Goal: Task Accomplishment & Management: Complete application form

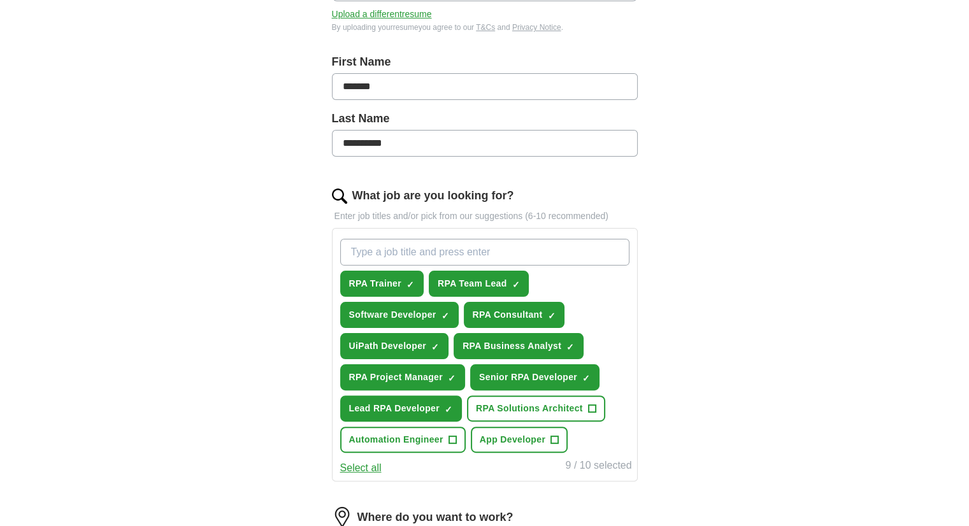
scroll to position [247, 0]
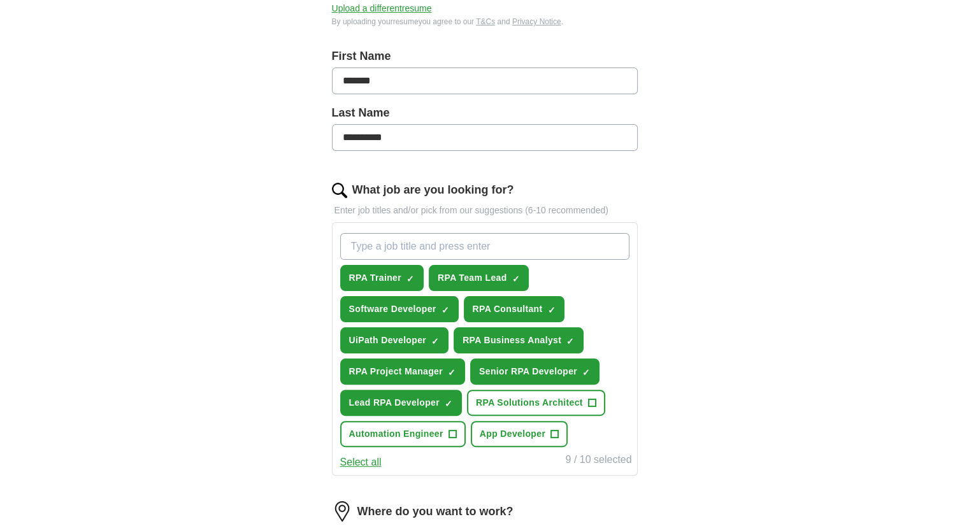
click at [477, 244] on input "What job are you looking for?" at bounding box center [484, 246] width 289 height 27
type input "automation anywhere"
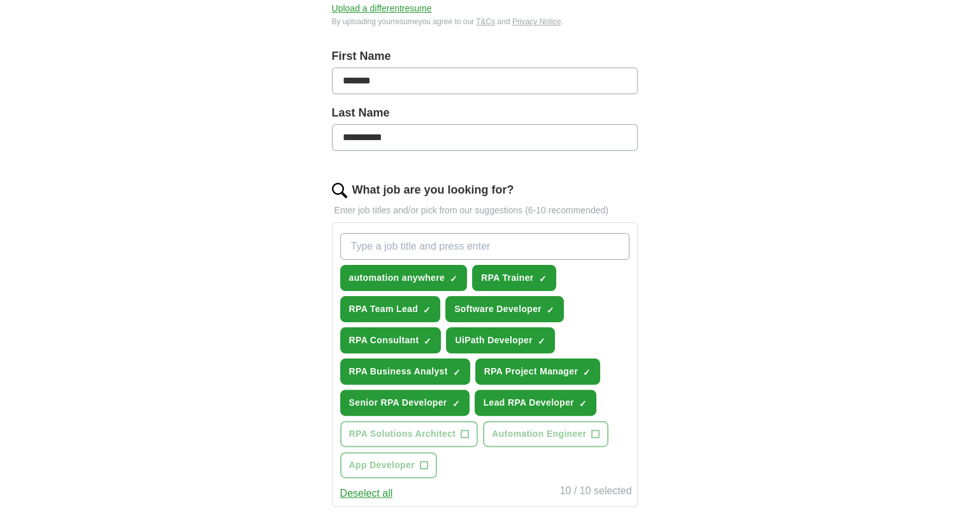
click at [419, 238] on input "What job are you looking for?" at bounding box center [484, 246] width 289 height 27
type input "RPA Automation Anywhere360"
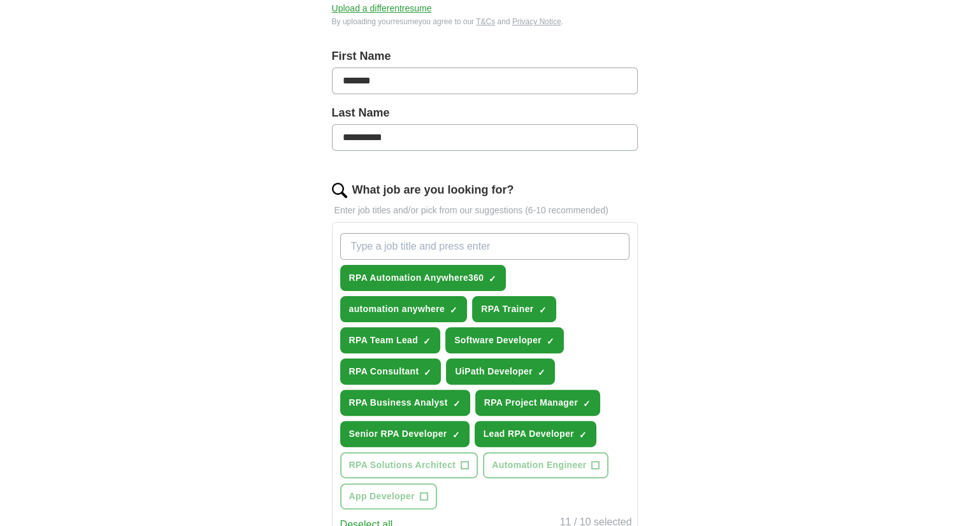
click at [410, 240] on input "What job are you looking for?" at bounding box center [484, 246] width 289 height 27
type input "p"
click at [370, 246] on input "Miscrosoft" at bounding box center [484, 246] width 289 height 27
type input "Microsoft Power Automate"
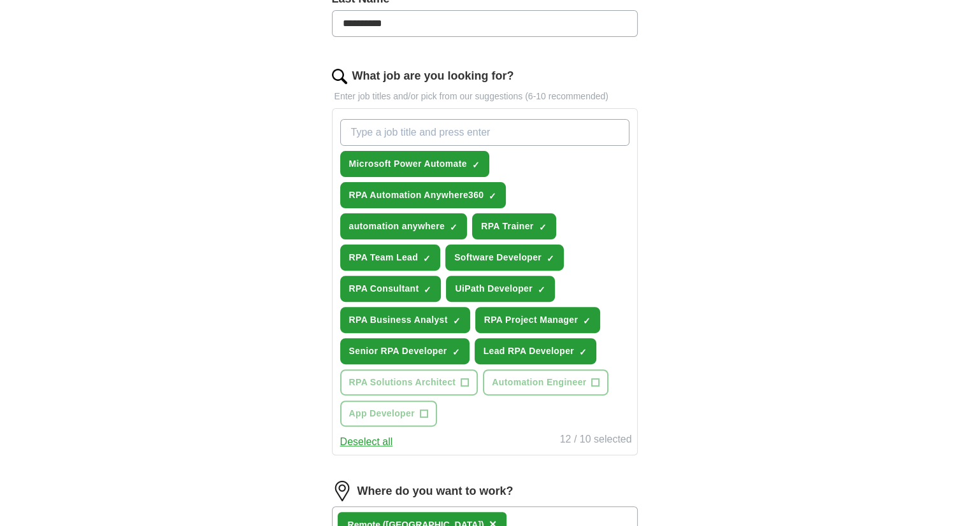
scroll to position [367, 0]
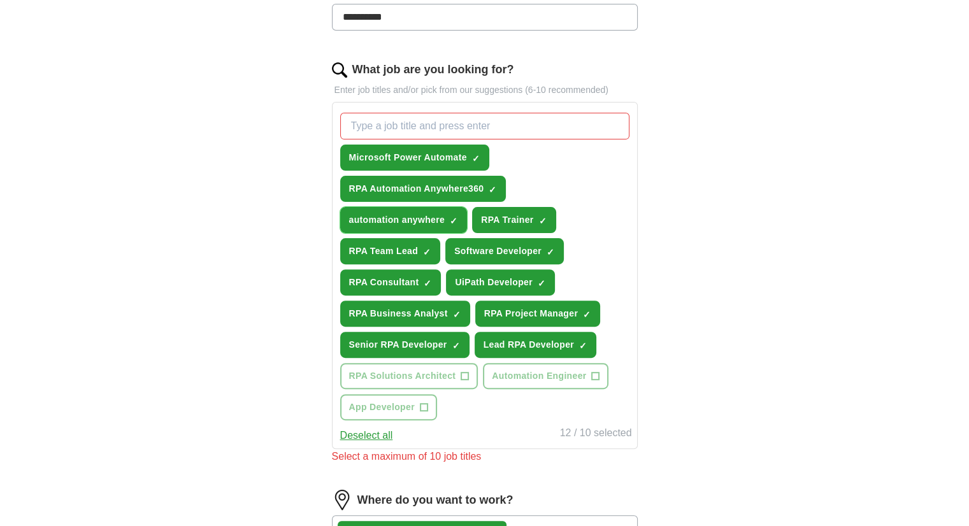
click at [450, 217] on span "✓ ×" at bounding box center [454, 221] width 8 height 8
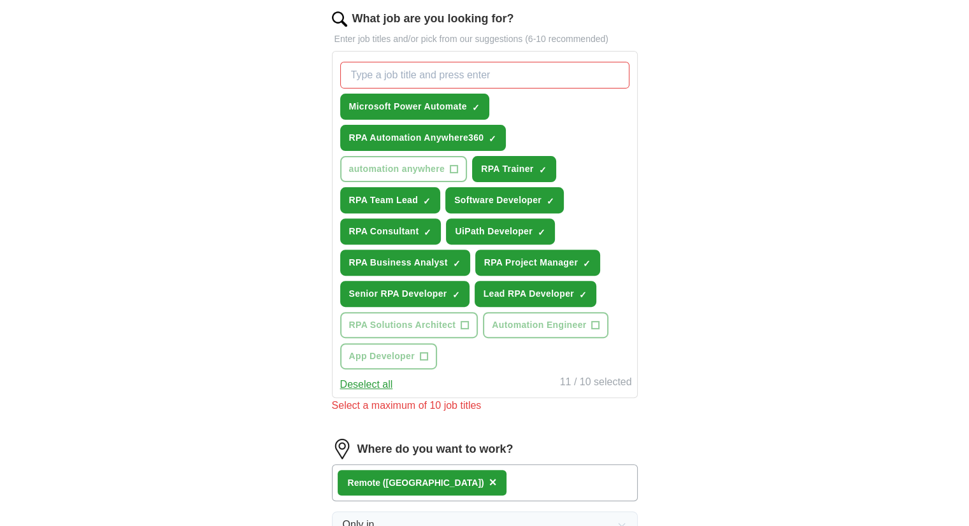
scroll to position [417, 0]
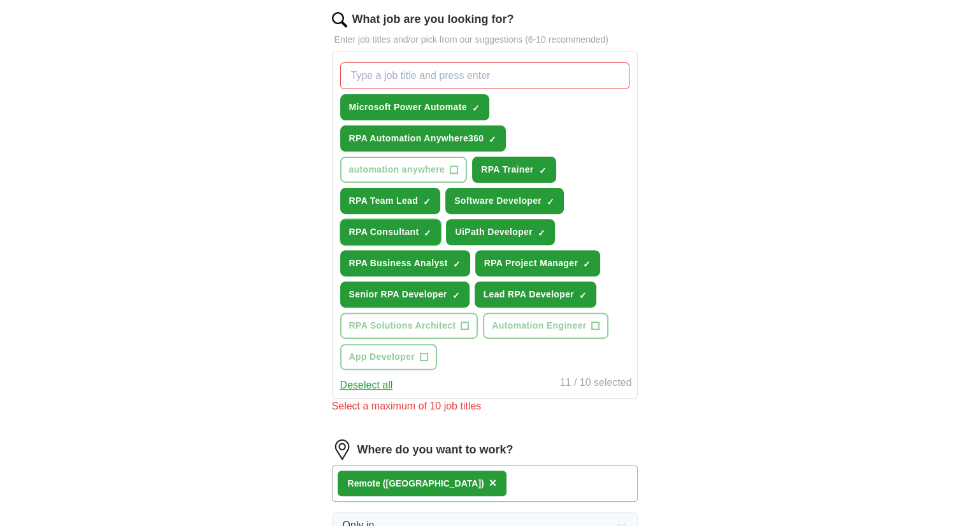
click at [430, 233] on button "RPA Consultant ✓ ×" at bounding box center [390, 232] width 101 height 26
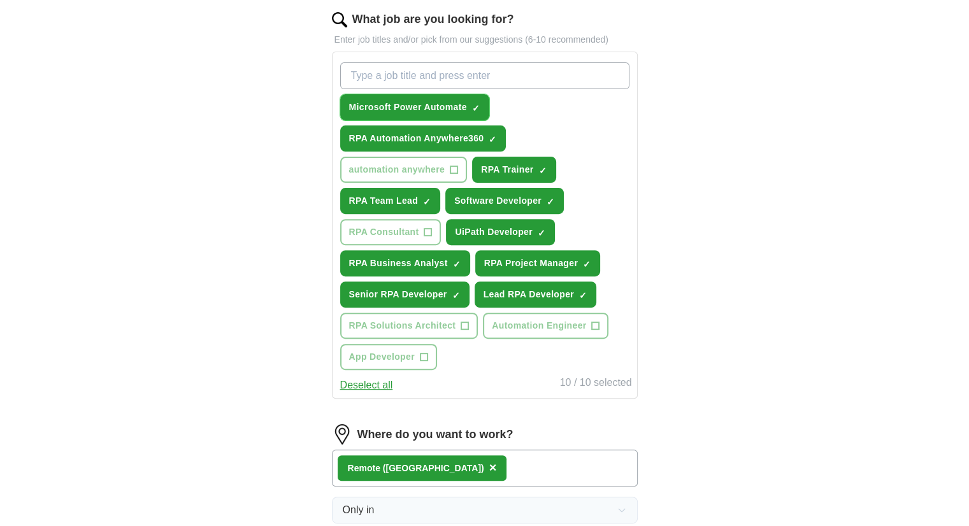
click at [479, 108] on span "✓ ×" at bounding box center [476, 108] width 8 height 8
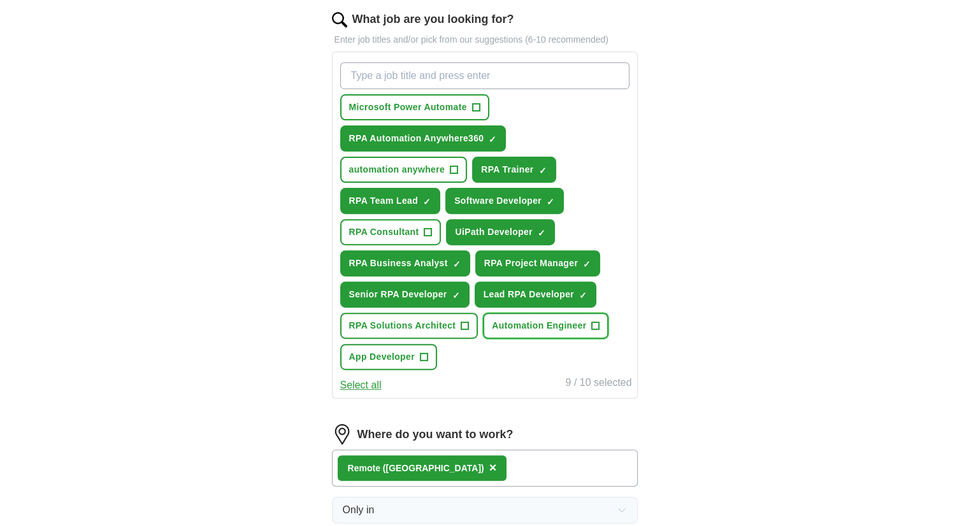
click at [594, 321] on span "+" at bounding box center [596, 326] width 8 height 10
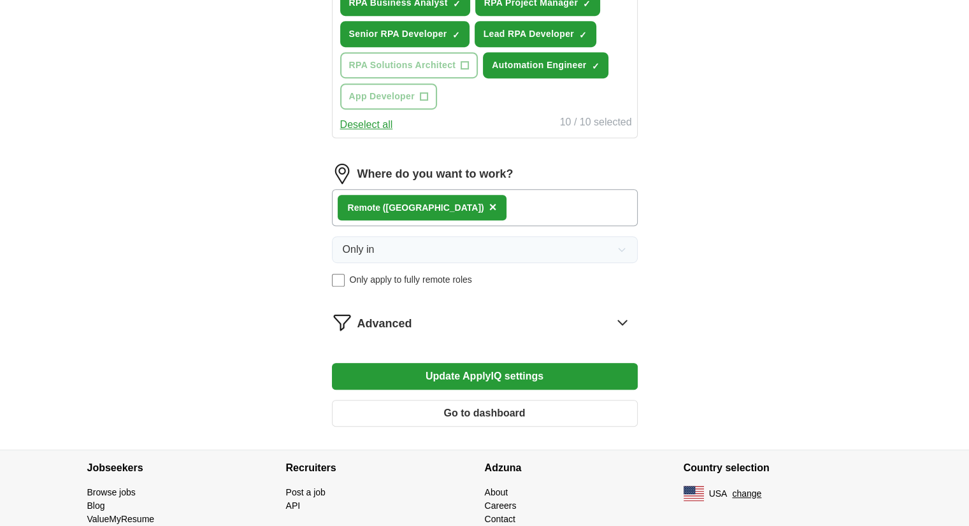
scroll to position [683, 0]
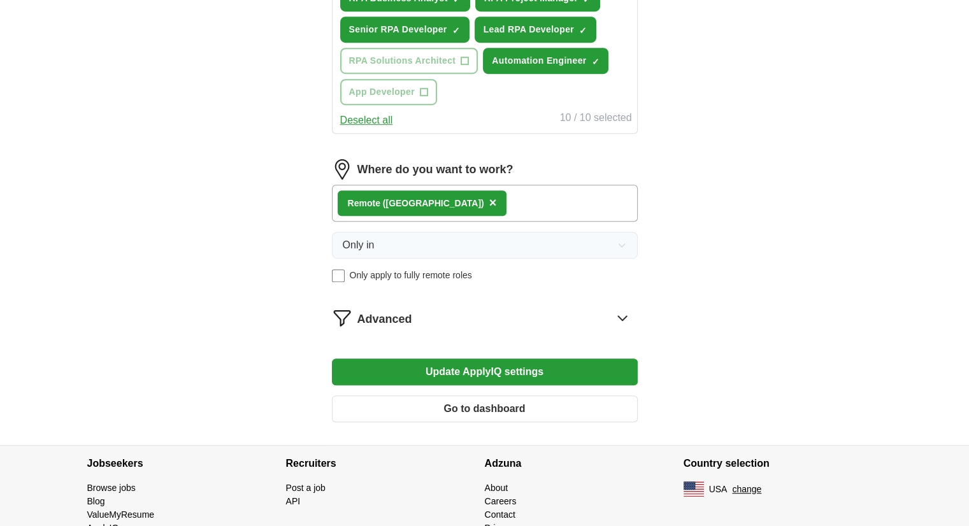
click at [449, 194] on div "Remote (US) ×" at bounding box center [485, 203] width 306 height 37
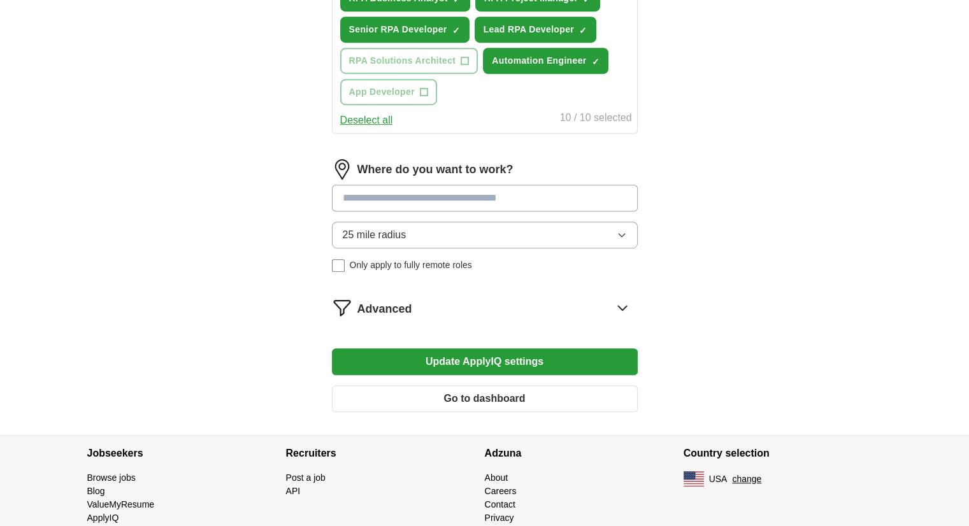
click at [415, 192] on input at bounding box center [485, 198] width 306 height 27
type input "****"
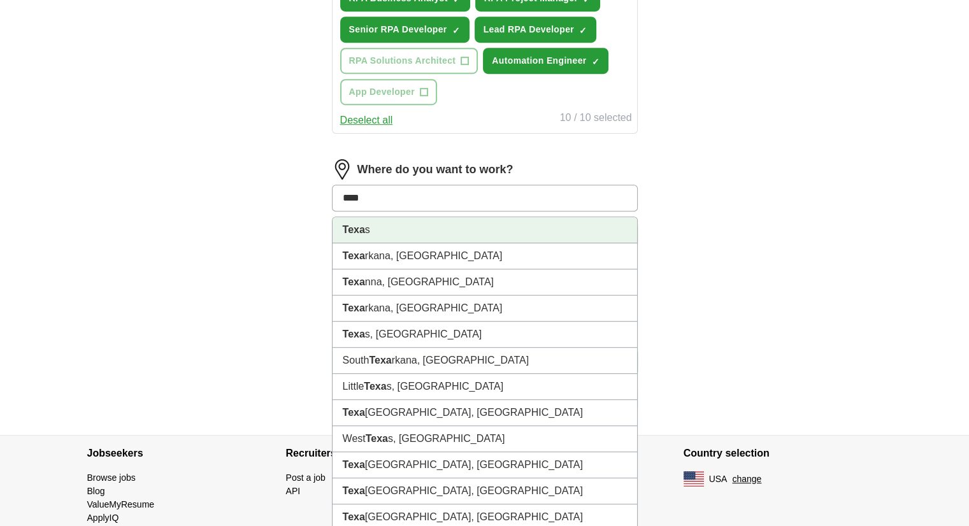
click at [382, 219] on li "Texa s" at bounding box center [485, 230] width 305 height 26
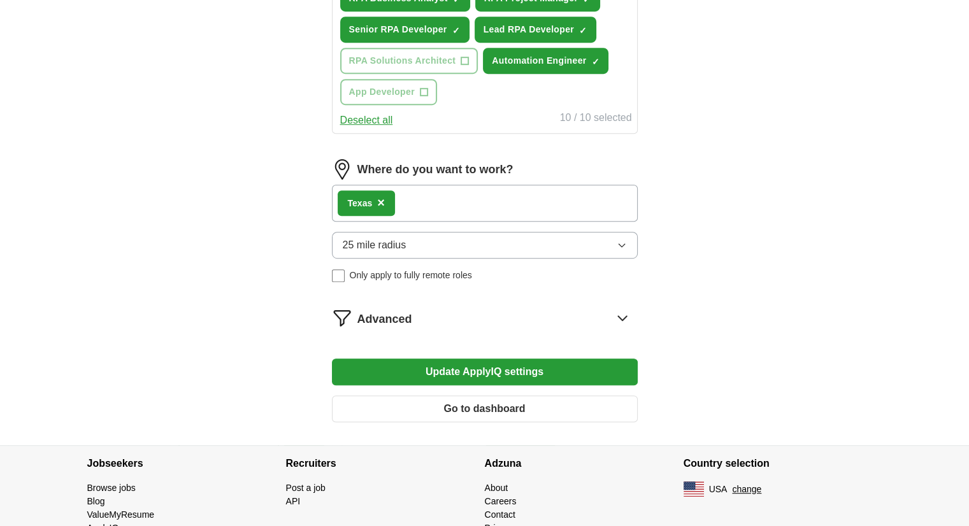
click at [436, 198] on div "Texa s ×" at bounding box center [485, 203] width 306 height 37
click at [433, 197] on div "Texa s ×" at bounding box center [485, 203] width 306 height 37
click at [375, 243] on span "25 mile radius" at bounding box center [375, 245] width 64 height 15
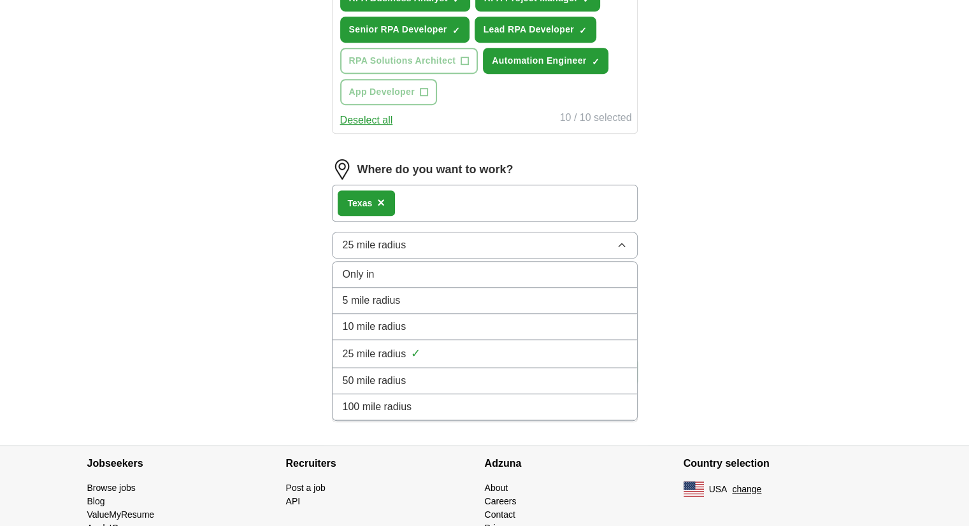
click at [359, 270] on span "Only in" at bounding box center [359, 274] width 32 height 15
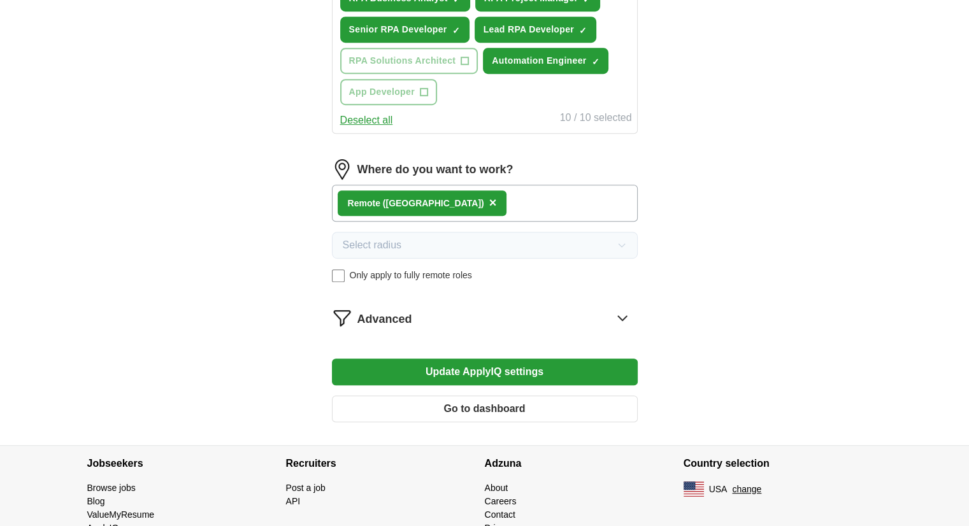
click at [456, 365] on button "Update ApplyIQ settings" at bounding box center [485, 372] width 306 height 27
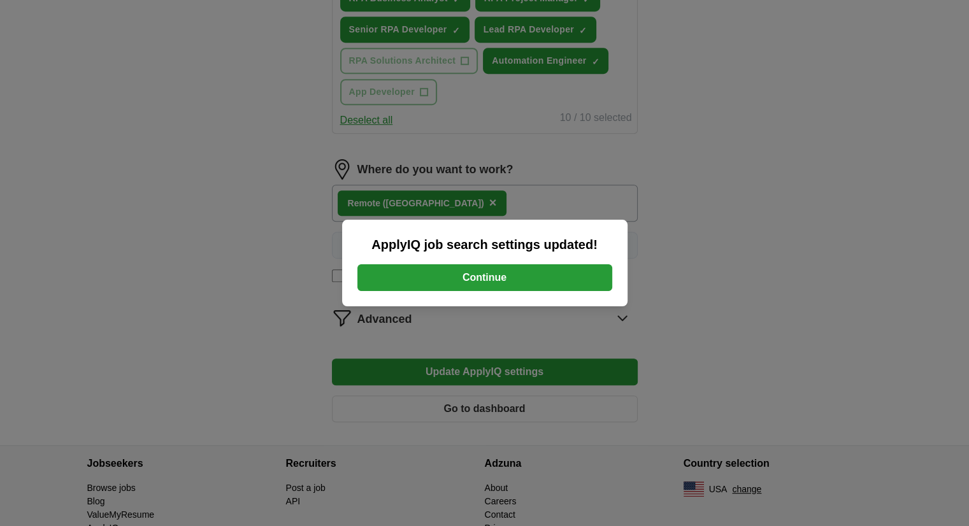
click at [520, 276] on button "Continue" at bounding box center [485, 278] width 255 height 27
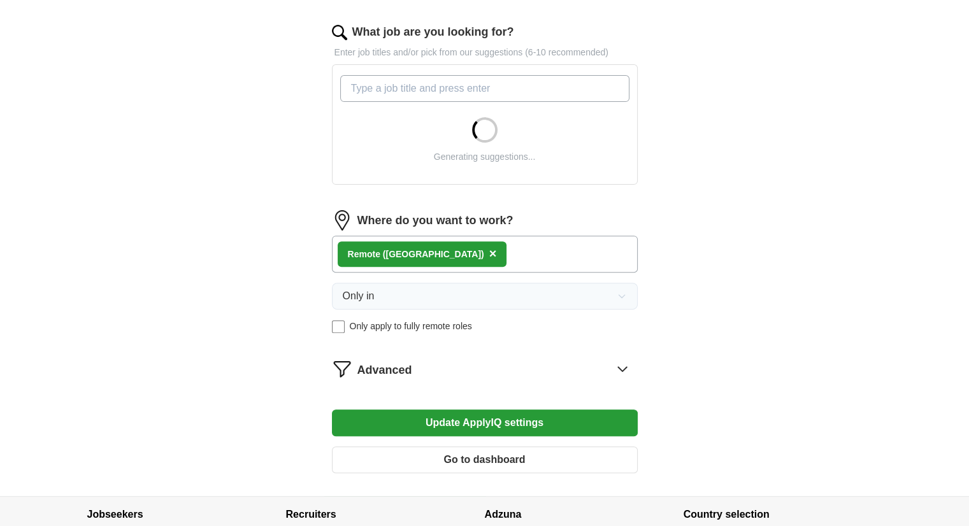
scroll to position [501, 0]
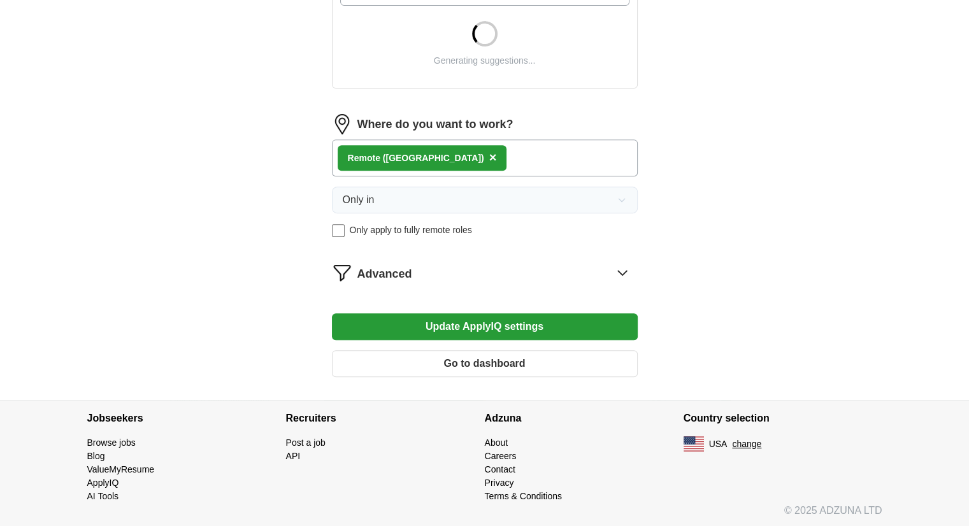
click at [493, 361] on button "Go to dashboard" at bounding box center [485, 364] width 306 height 27
